Goal: Information Seeking & Learning: Learn about a topic

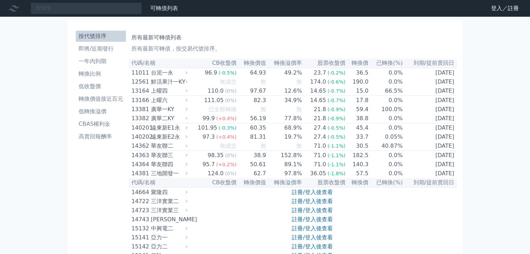
type input "6509"
click at [76, 40] on li "按代號排序" at bounding box center [101, 36] width 50 height 8
click at [129, 14] on input at bounding box center [86, 8] width 111 height 12
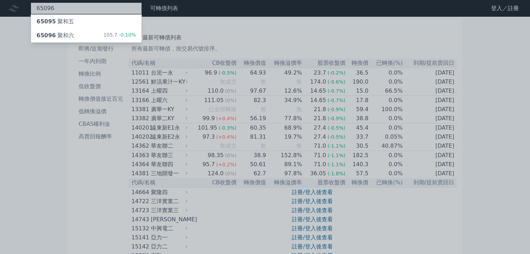
type input "65096"
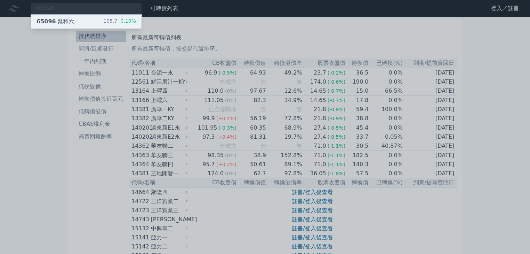
click at [74, 26] on div "65096 聚和六" at bounding box center [56, 21] width 38 height 8
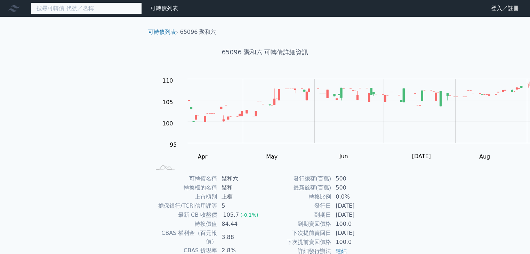
click at [129, 14] on input at bounding box center [86, 8] width 111 height 12
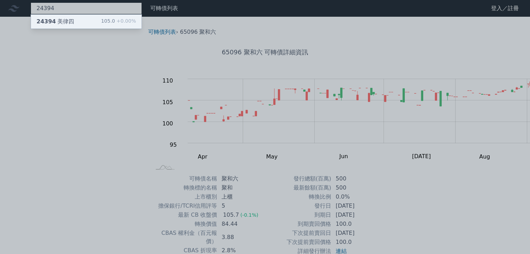
type input "24394"
click at [74, 26] on div "24394 美律四" at bounding box center [56, 21] width 38 height 8
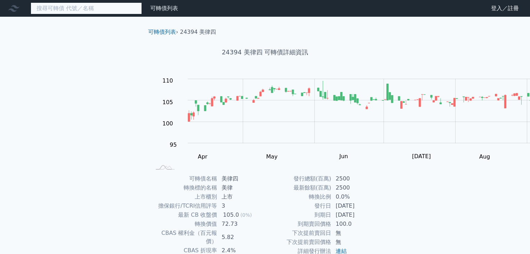
click at [133, 14] on input at bounding box center [86, 8] width 111 height 12
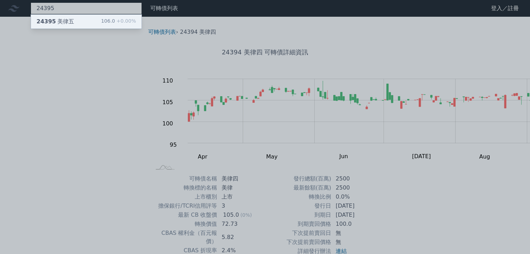
type input "24395"
click at [74, 26] on div "24395 美律五" at bounding box center [56, 21] width 38 height 8
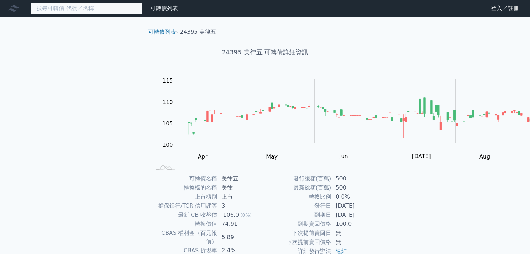
click at [128, 14] on input at bounding box center [86, 8] width 111 height 12
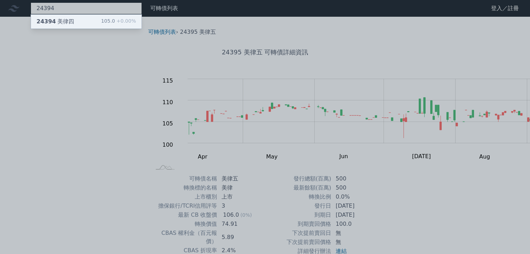
type input "24394"
click at [74, 26] on div "24394 美律四" at bounding box center [56, 21] width 38 height 8
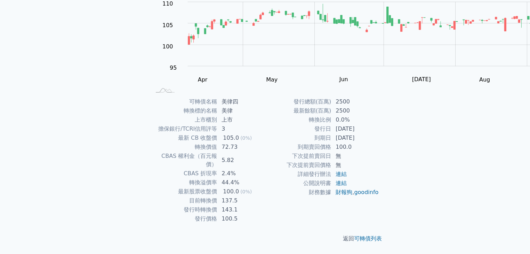
scroll to position [316, 0]
